Goal: Transaction & Acquisition: Purchase product/service

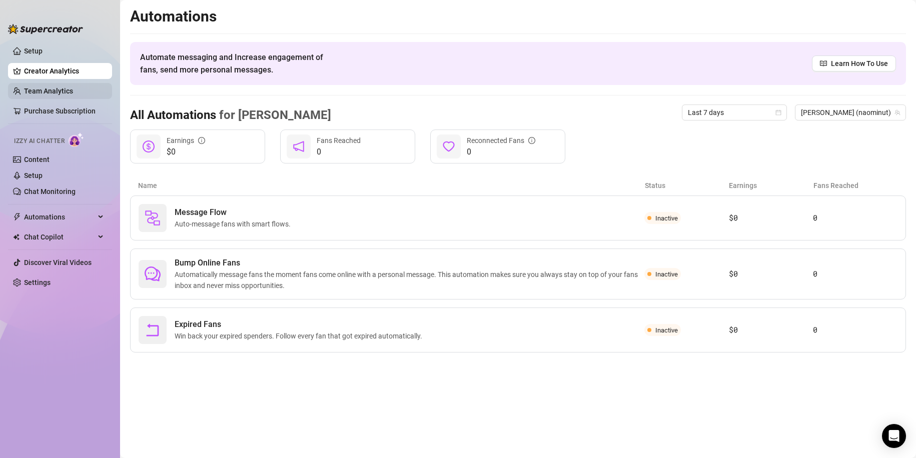
click at [50, 87] on link "Team Analytics" at bounding box center [48, 91] width 49 height 8
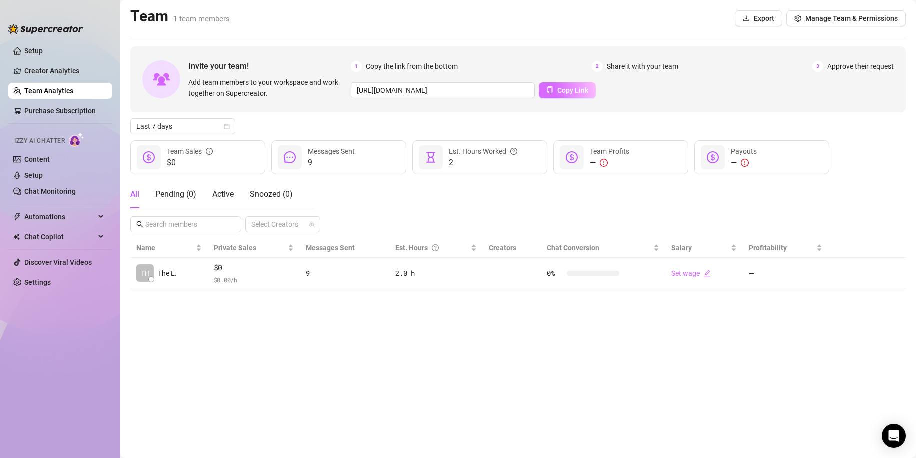
click at [565, 88] on span "Copy Link" at bounding box center [572, 91] width 31 height 8
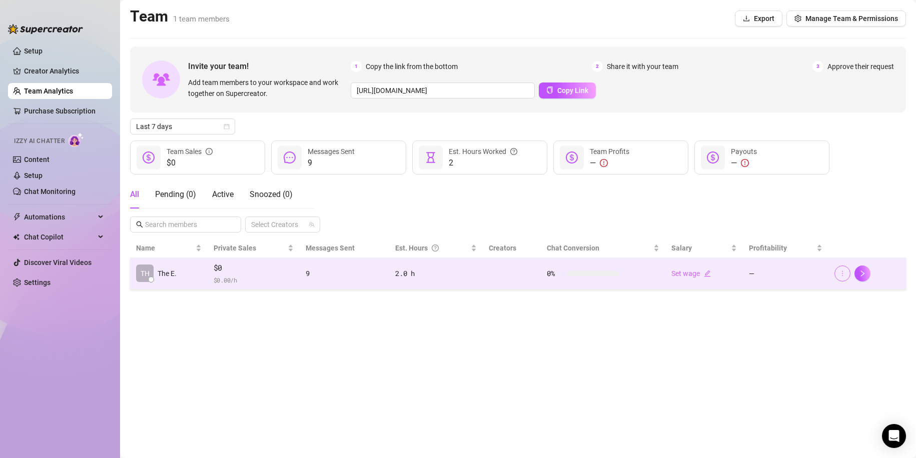
click at [839, 273] on icon "more" at bounding box center [842, 273] width 7 height 7
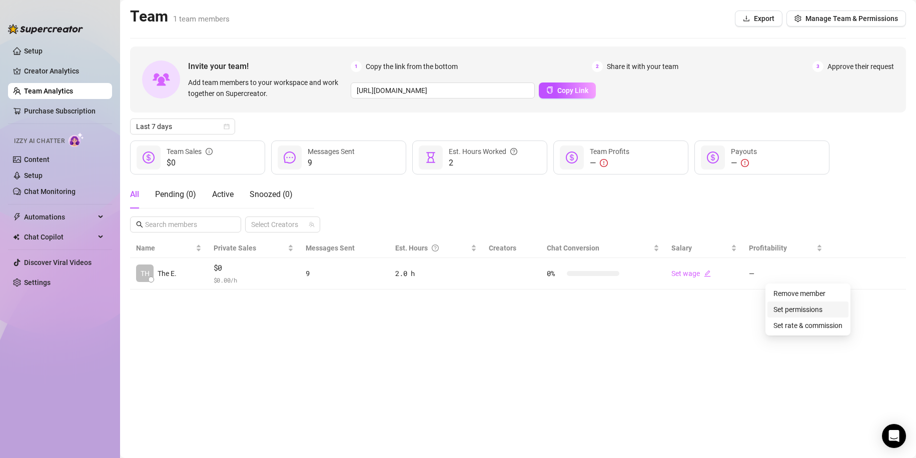
click at [813, 314] on link "Set permissions" at bounding box center [797, 310] width 49 height 8
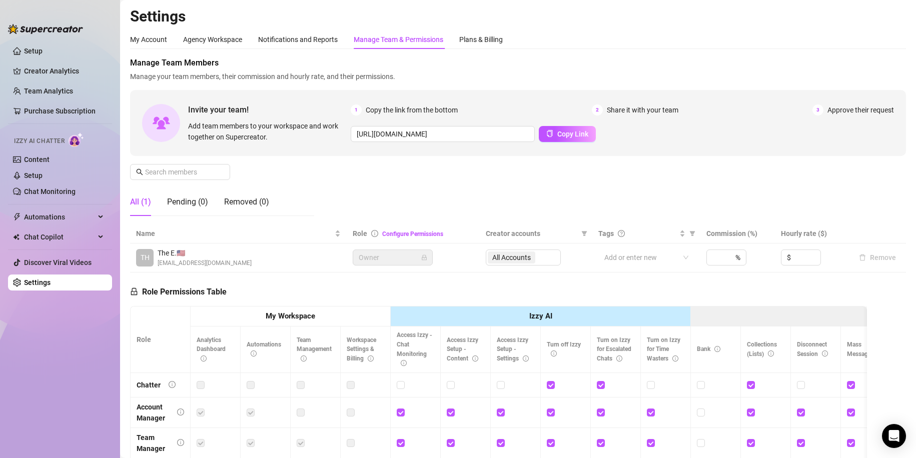
scroll to position [149, 0]
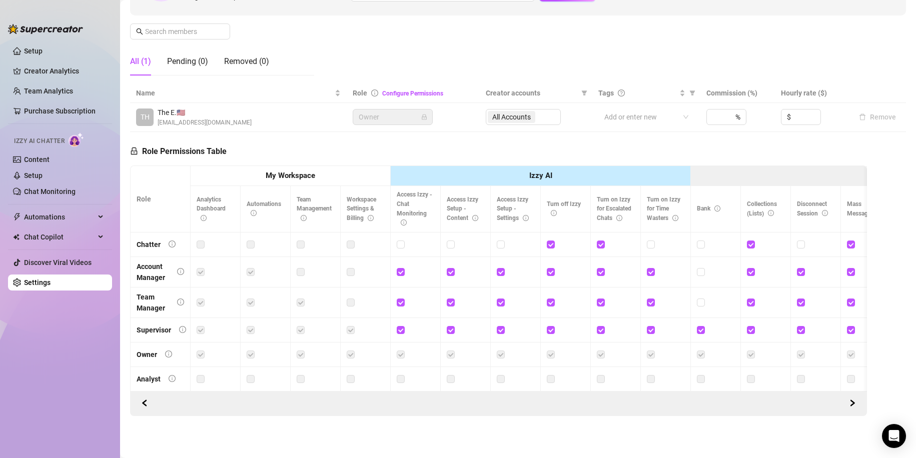
click at [301, 239] on label at bounding box center [301, 244] width 8 height 11
click at [844, 401] on button "button" at bounding box center [852, 404] width 16 height 16
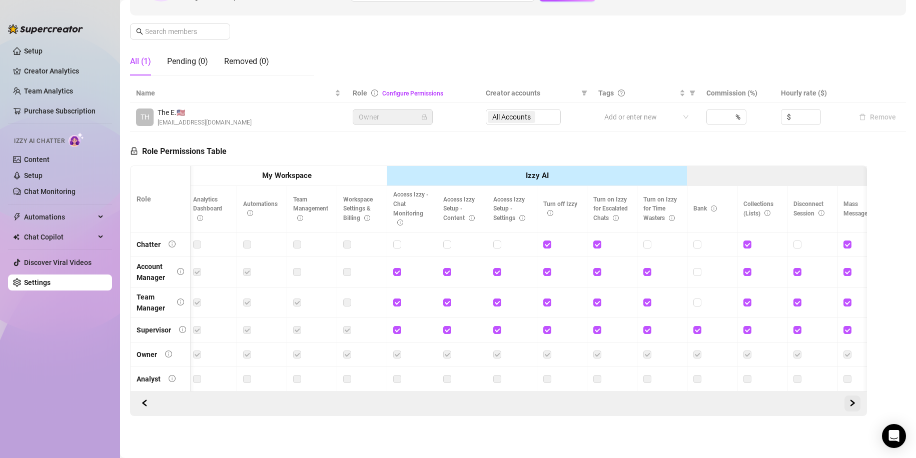
scroll to position [0, 150]
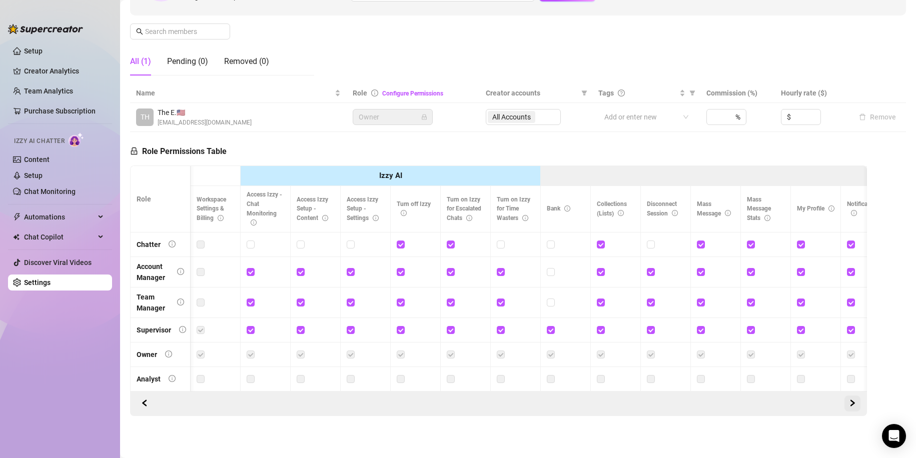
click at [844, 401] on button "button" at bounding box center [852, 404] width 16 height 16
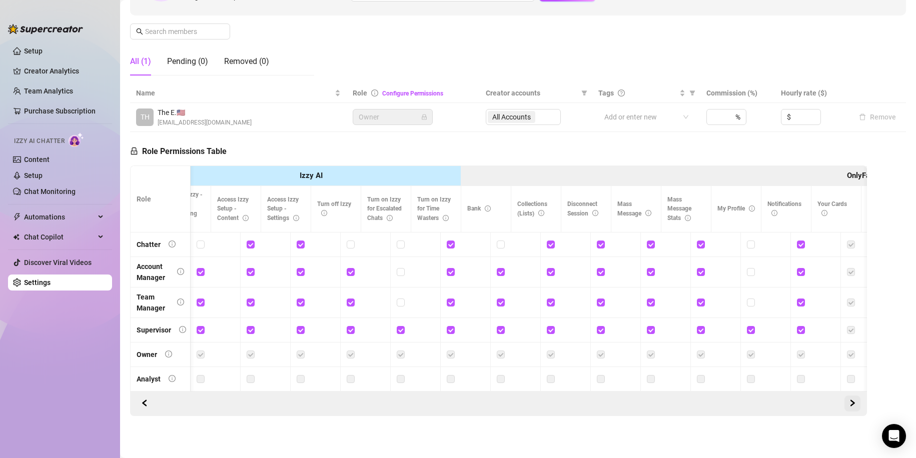
scroll to position [0, 300]
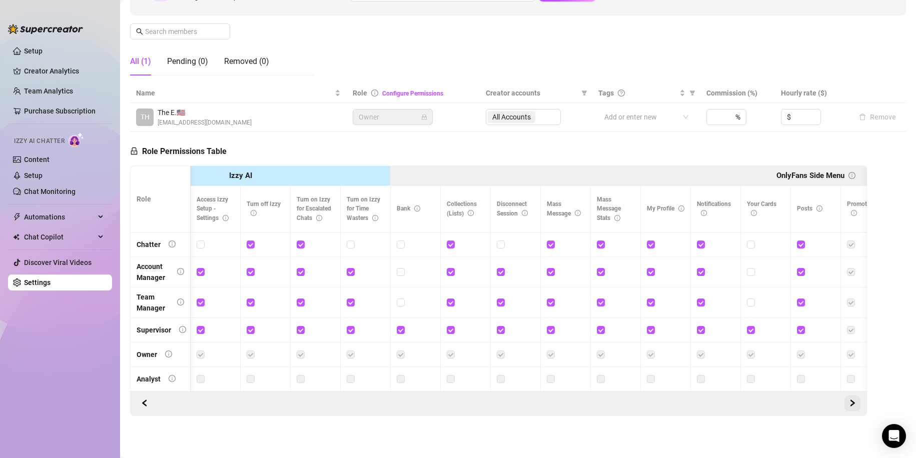
click at [844, 401] on button "button" at bounding box center [852, 404] width 16 height 16
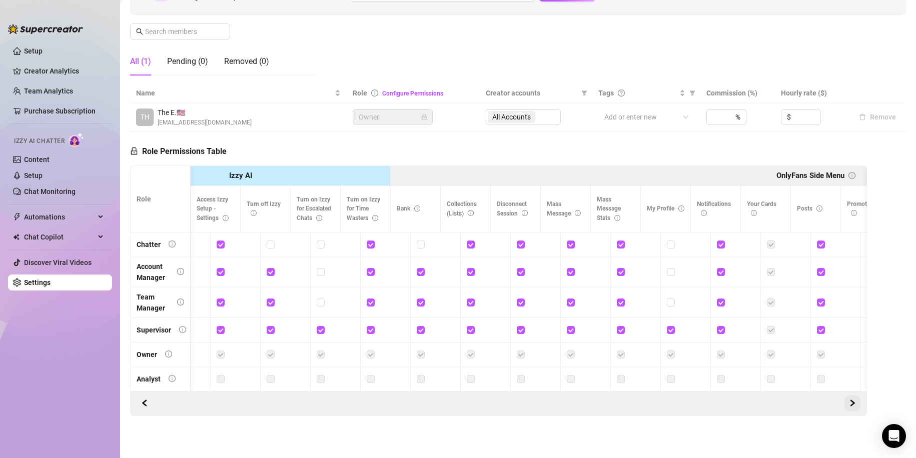
scroll to position [0, 450]
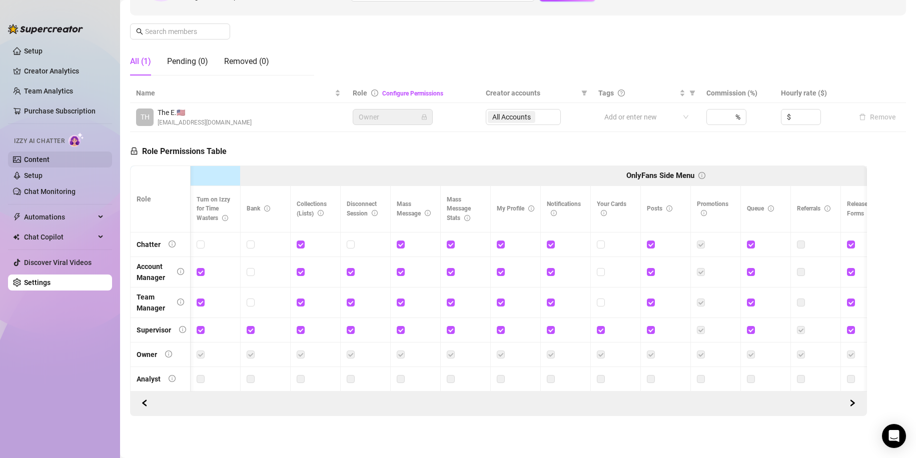
click at [47, 164] on link "Content" at bounding box center [37, 160] width 26 height 8
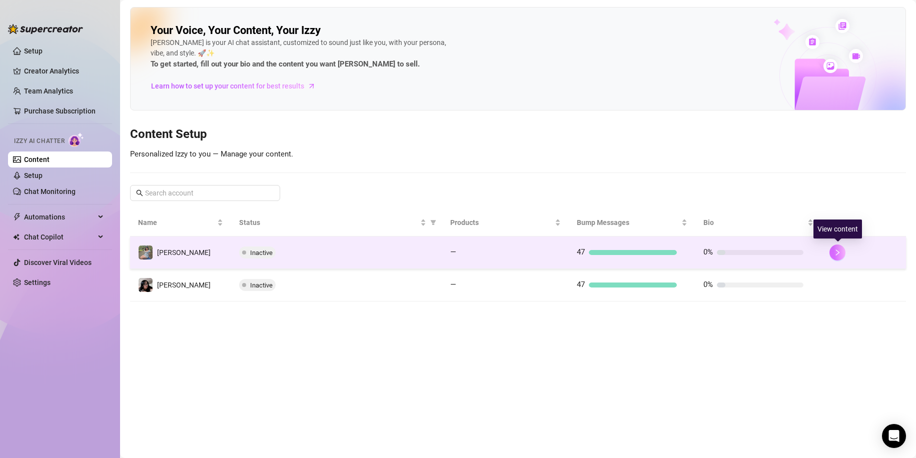
click at [836, 254] on icon "right" at bounding box center [837, 252] width 7 height 7
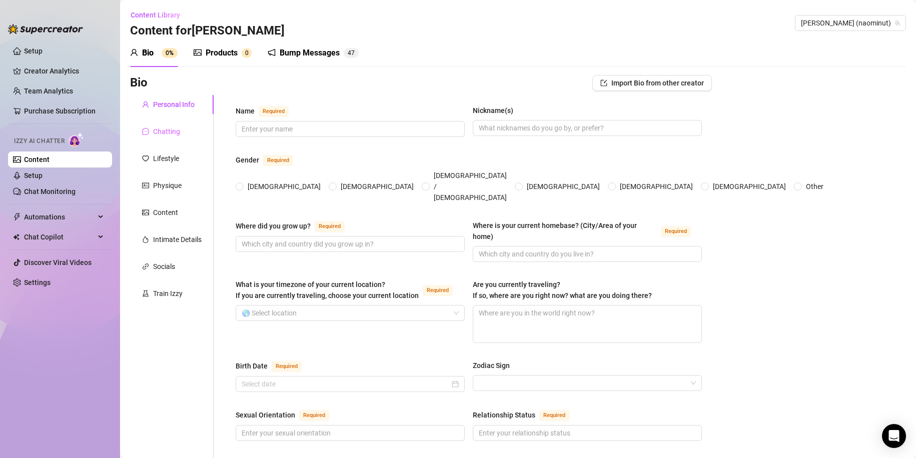
click at [162, 126] on div "Chatting" at bounding box center [172, 131] width 84 height 19
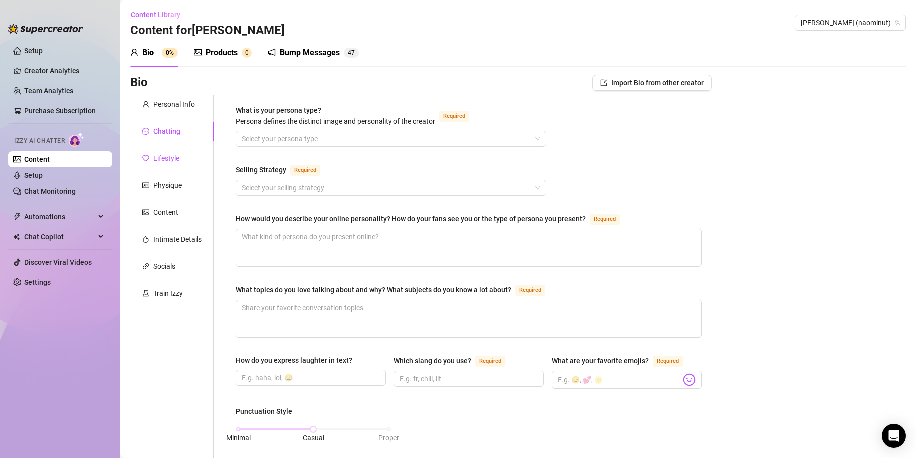
click at [166, 158] on div "Lifestyle" at bounding box center [166, 158] width 26 height 11
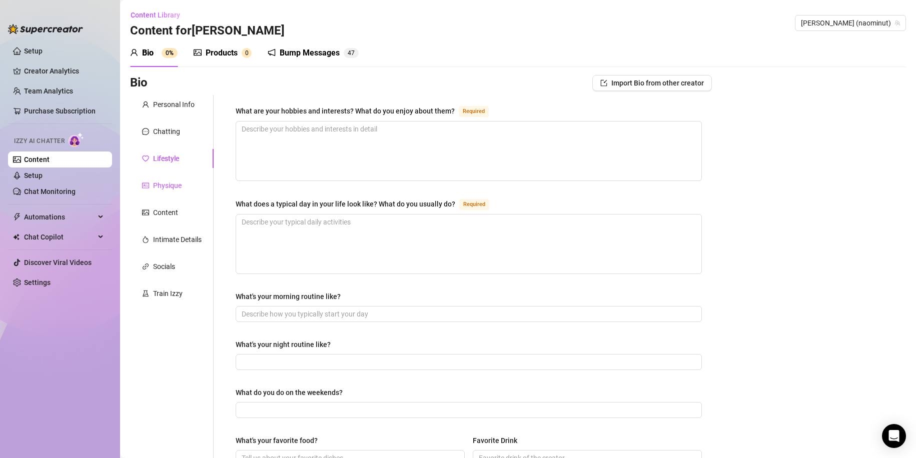
click at [154, 185] on div "Physique" at bounding box center [167, 185] width 29 height 11
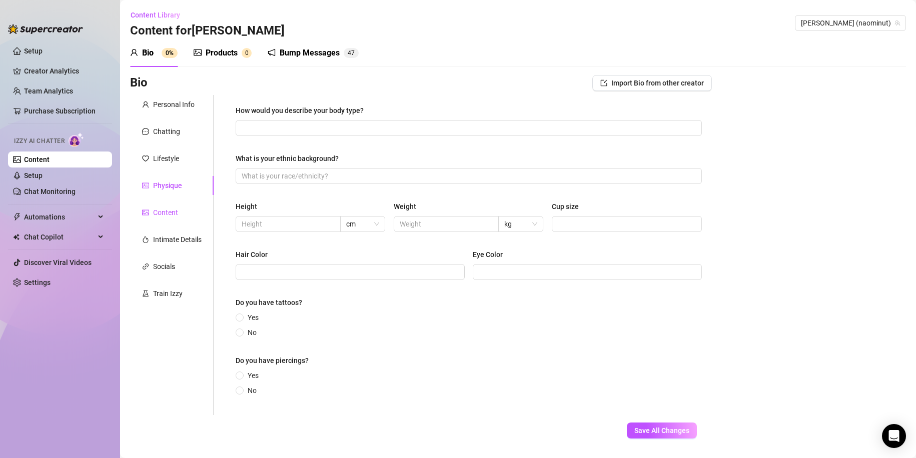
click at [167, 208] on div "Content" at bounding box center [165, 212] width 25 height 11
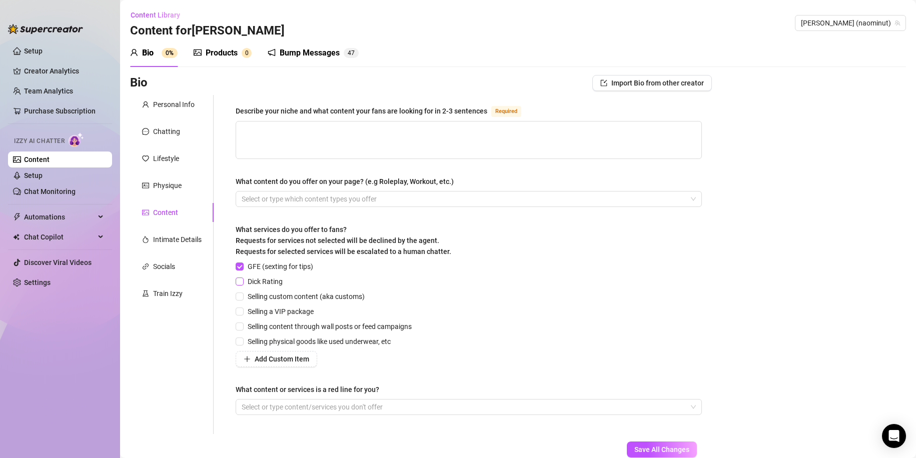
click at [241, 281] on input "Dick Rating" at bounding box center [239, 281] width 7 height 7
click at [239, 280] on input "Dick Rating" at bounding box center [239, 281] width 7 height 7
checkbox input "false"
click at [241, 265] on input "GFE (sexting for tips)" at bounding box center [239, 266] width 7 height 7
checkbox input "false"
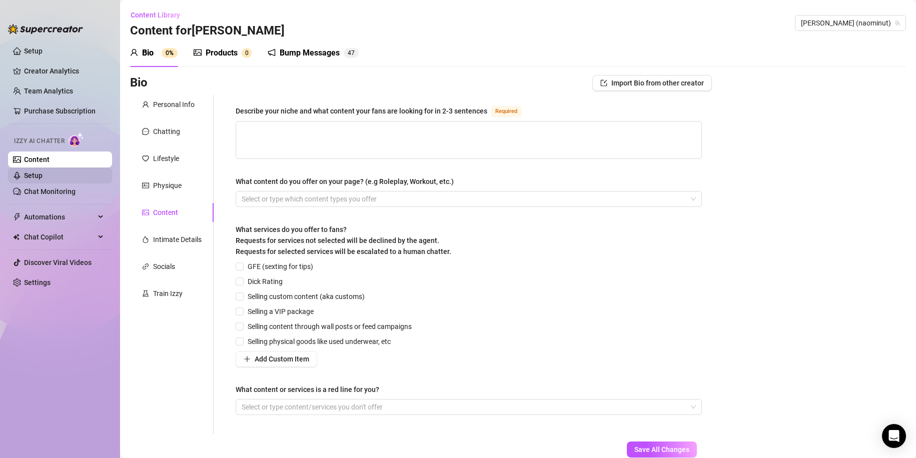
click at [42, 172] on link "Setup" at bounding box center [33, 176] width 19 height 8
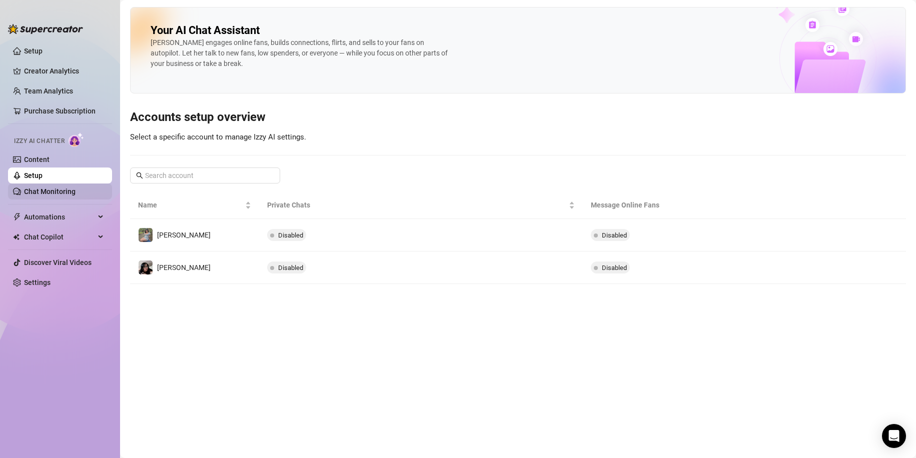
click at [66, 195] on link "Chat Monitoring" at bounding box center [50, 192] width 52 height 8
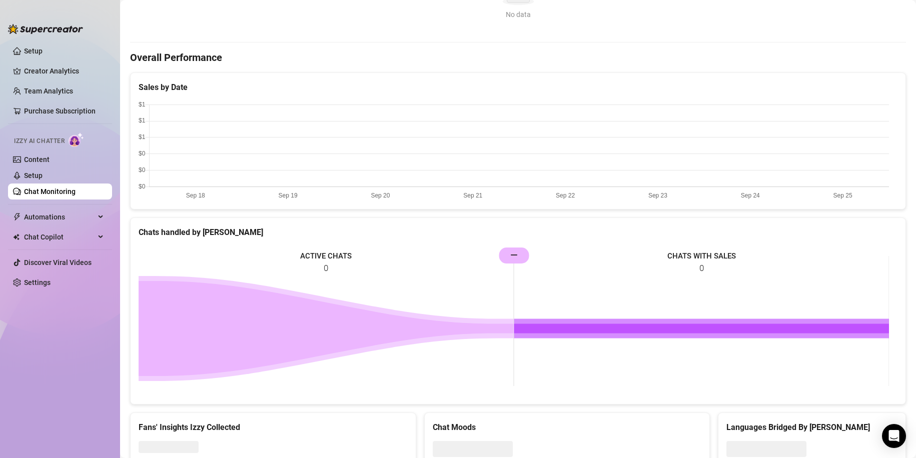
scroll to position [297, 0]
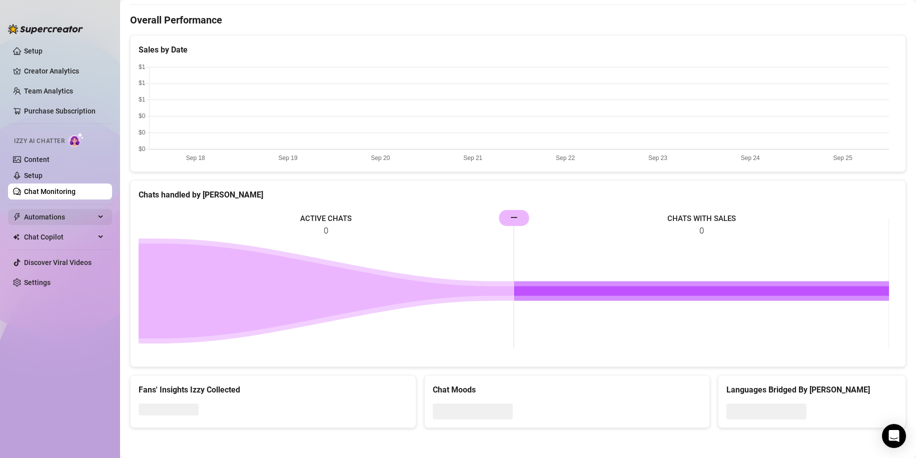
click at [59, 217] on span "Automations" at bounding box center [59, 217] width 71 height 16
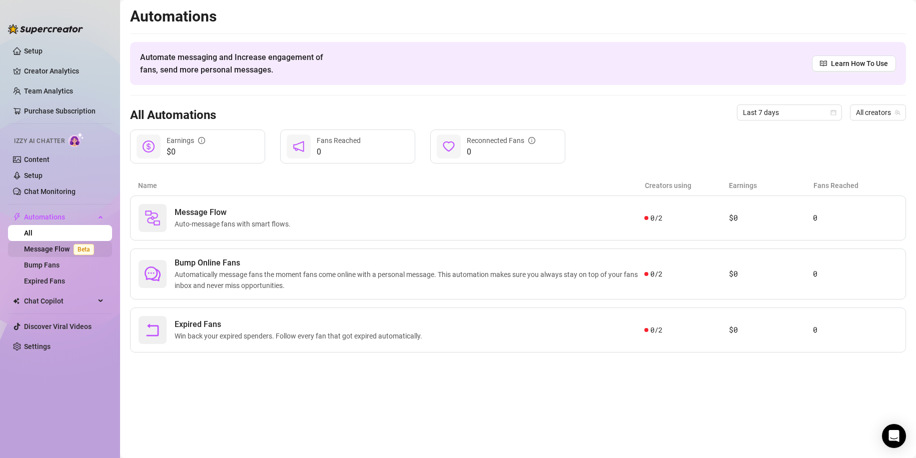
click at [56, 246] on link "Message Flow Beta" at bounding box center [61, 249] width 74 height 8
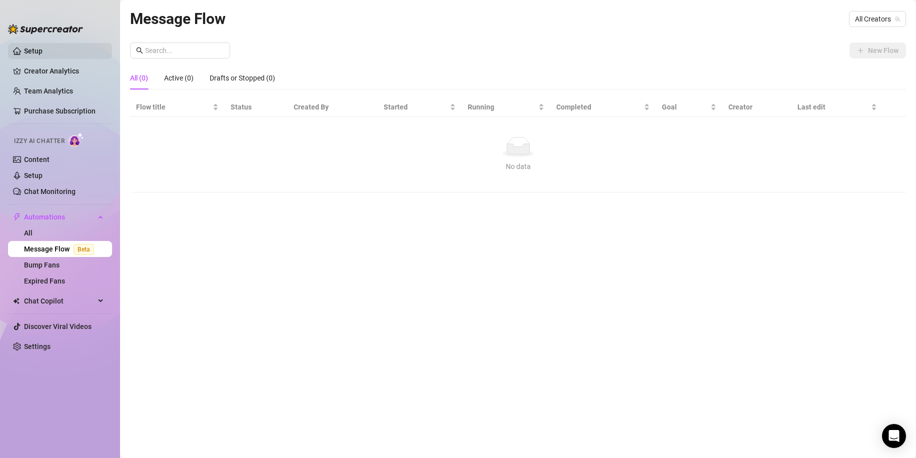
click at [43, 51] on link "Setup" at bounding box center [33, 51] width 19 height 8
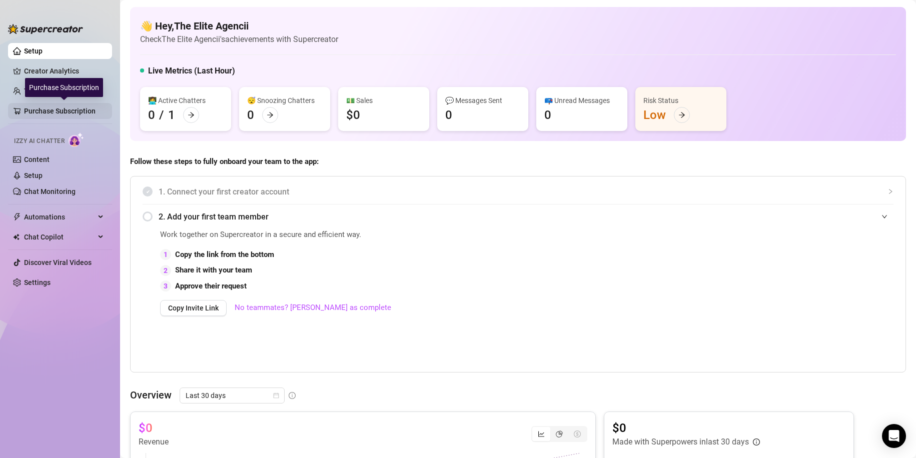
click at [88, 109] on link "Purchase Subscription" at bounding box center [64, 111] width 80 height 16
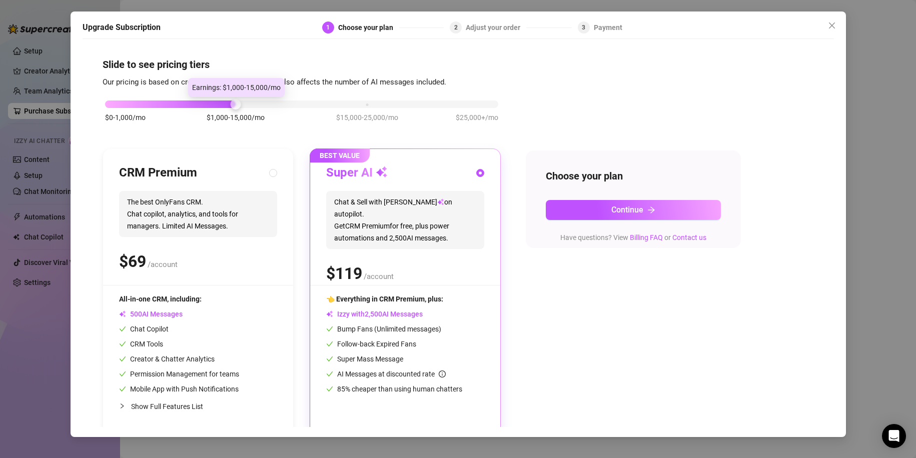
drag, startPoint x: 233, startPoint y: 104, endPoint x: 168, endPoint y: 105, distance: 65.0
click at [167, 105] on div "$0-1,000/mo $1,000-15,000/mo $15,000-25,000/mo $25,000+/mo" at bounding box center [301, 102] width 393 height 6
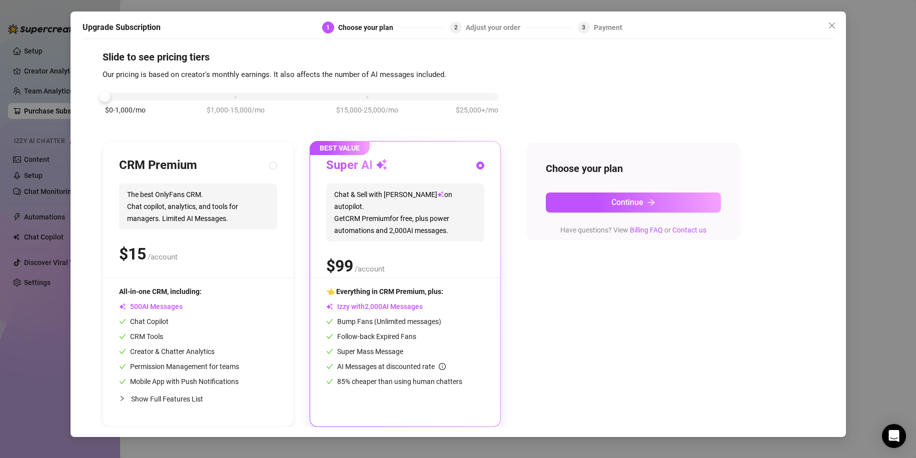
click at [208, 225] on span "The best OnlyFans CRM. Chat copilot, analytics, and tools for managers. Limited…" at bounding box center [198, 207] width 158 height 46
radio input "true"
radio input "false"
click at [141, 90] on div "$0-1,000/mo $1,000-15,000/mo $15,000-25,000/mo $25,000+/mo" at bounding box center [302, 109] width 398 height 57
click at [140, 96] on div at bounding box center [301, 97] width 393 height 8
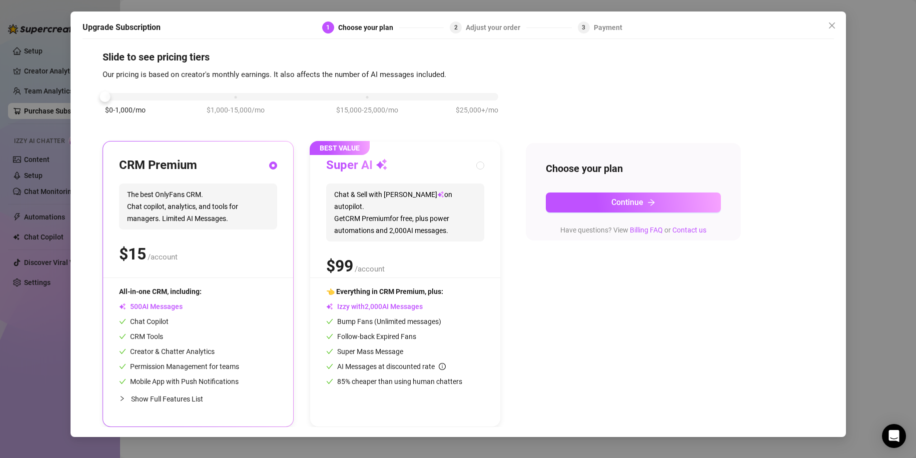
click at [128, 98] on div at bounding box center [301, 97] width 393 height 8
drag, startPoint x: 104, startPoint y: 97, endPoint x: 147, endPoint y: 105, distance: 43.2
click at [147, 105] on div "$0-1,000/mo $1,000-15,000/mo $15,000-25,000/mo $25,000+/mo" at bounding box center [302, 109] width 398 height 57
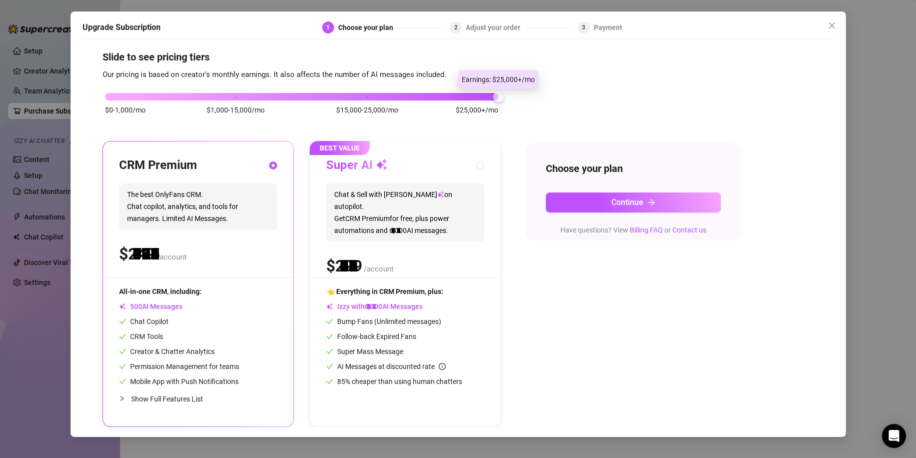
drag, startPoint x: 104, startPoint y: 96, endPoint x: 486, endPoint y: 101, distance: 381.7
click at [486, 101] on div "$0-1,000/mo $1,000-15,000/mo $15,000-25,000/mo $25,000+/mo" at bounding box center [302, 109] width 398 height 57
drag, startPoint x: 493, startPoint y: 94, endPoint x: 371, endPoint y: 103, distance: 122.9
click at [371, 103] on div "$0-1,000/mo $1,000-15,000/mo $15,000-25,000/mo $25,000+/mo" at bounding box center [302, 109] width 398 height 57
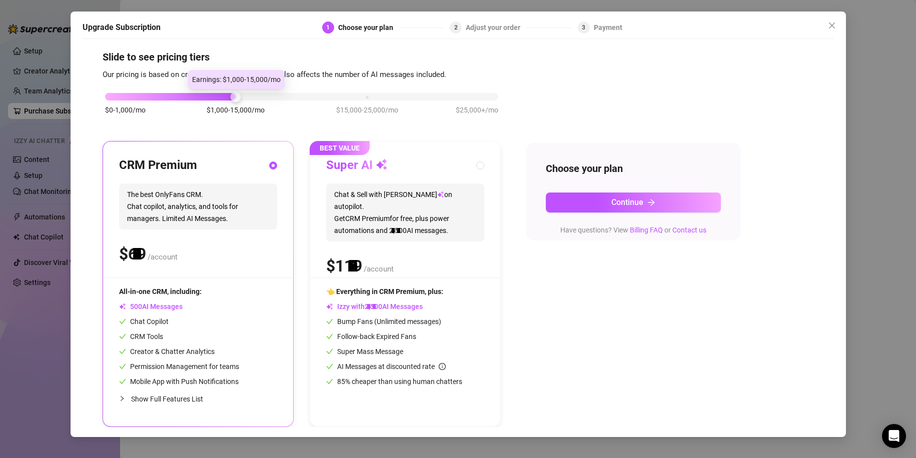
drag, startPoint x: 366, startPoint y: 96, endPoint x: 264, endPoint y: 96, distance: 101.5
click at [264, 96] on div "$0-1,000/mo $1,000-15,000/mo $15,000-25,000/mo $25,000+/mo" at bounding box center [301, 94] width 393 height 6
drag, startPoint x: 237, startPoint y: 99, endPoint x: 173, endPoint y: 99, distance: 64.5
click at [173, 97] on div "$0-1,000/mo $1,000-15,000/mo $15,000-25,000/mo $25,000+/mo" at bounding box center [301, 94] width 393 height 6
click at [832, 28] on icon "close" at bounding box center [832, 26] width 8 height 8
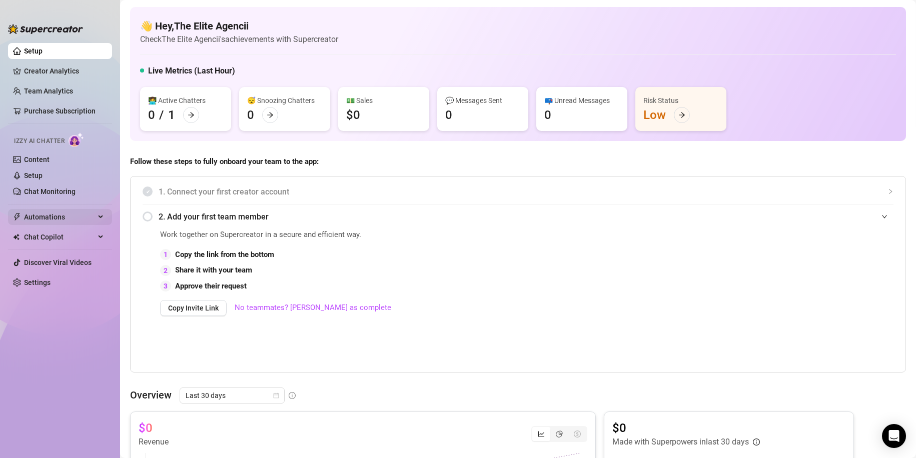
click at [100, 217] on icon at bounding box center [101, 217] width 5 height 0
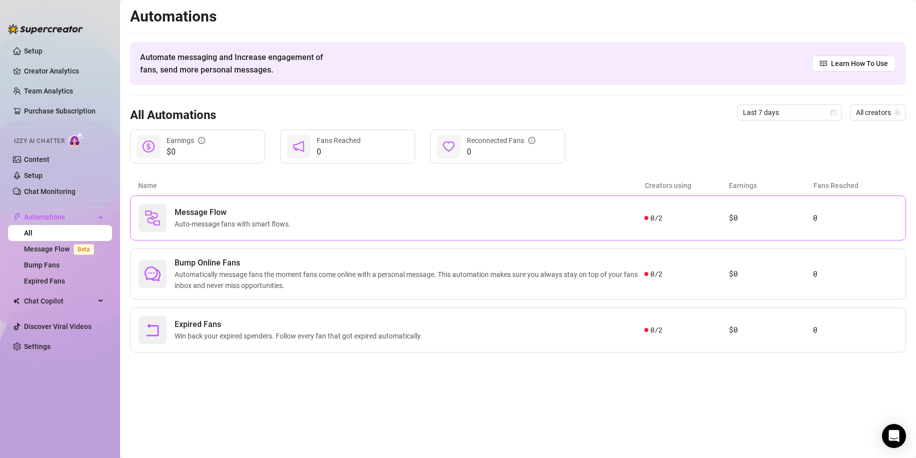
click at [330, 231] on div "Message Flow Auto-message fans with smart flows." at bounding box center [392, 218] width 506 height 28
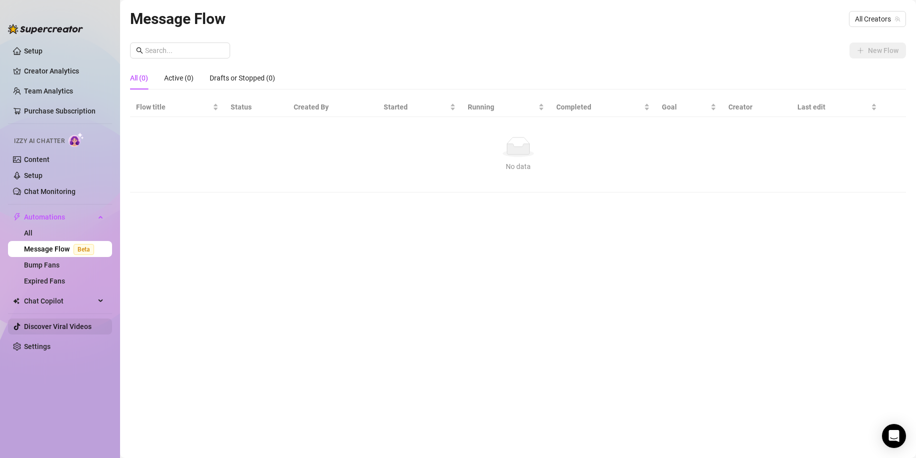
click at [71, 326] on link "Discover Viral Videos" at bounding box center [58, 327] width 68 height 8
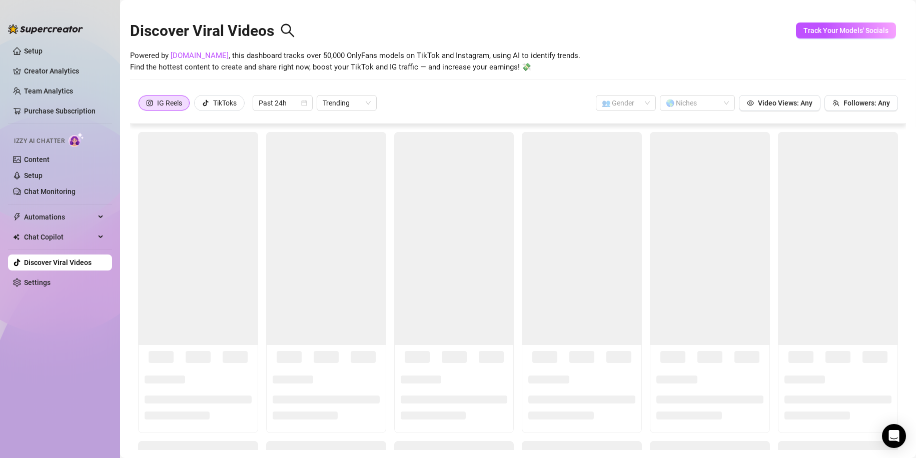
scroll to position [50, 0]
